Goal: Task Accomplishment & Management: Manage account settings

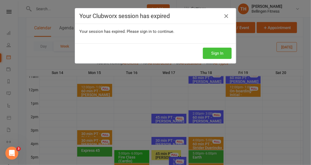
scroll to position [0, 0]
click at [223, 49] on button "Sign In" at bounding box center [217, 53] width 29 height 11
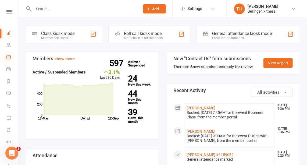
click at [9, 57] on icon at bounding box center [8, 57] width 4 height 4
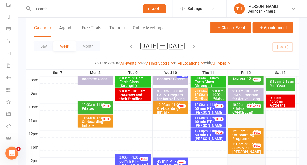
scroll to position [141, 0]
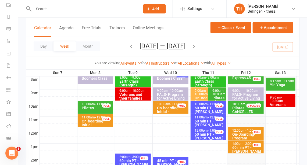
click at [181, 110] on div "On-boarding-Initial - [PERSON_NAME]" at bounding box center [172, 111] width 31 height 11
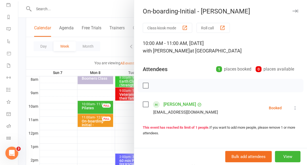
click at [167, 103] on link "[PERSON_NAME]" at bounding box center [179, 104] width 33 height 9
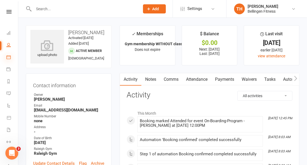
click at [10, 55] on icon at bounding box center [8, 57] width 4 height 4
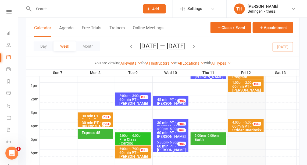
scroll to position [202, 0]
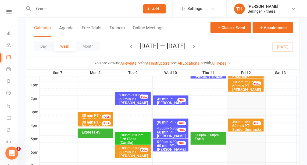
click at [194, 45] on icon "button" at bounding box center [194, 46] width 6 height 6
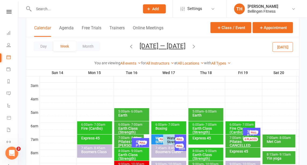
scroll to position [68, 0]
